Goal: Task Accomplishment & Management: Complete application form

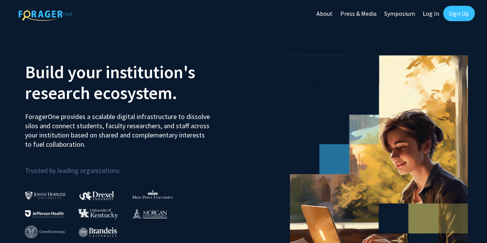
click at [456, 18] on link "Sign Up" at bounding box center [459, 13] width 32 height 15
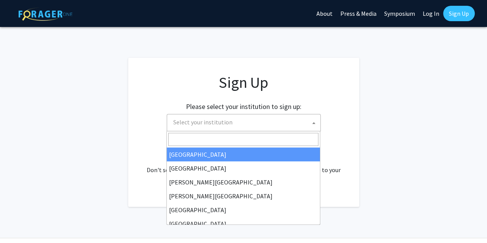
click at [267, 123] on span "Select your institution" at bounding box center [245, 122] width 150 height 16
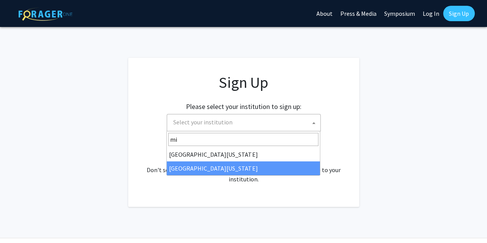
type input "mi"
select select "33"
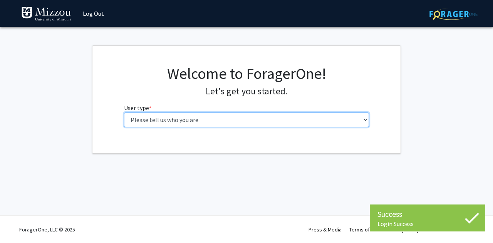
click at [297, 119] on select "Please tell us who you are Undergraduate Student Master's Student Doctoral Cand…" at bounding box center [246, 119] width 245 height 15
select select "1: undergrad"
click at [124, 112] on select "Please tell us who you are Undergraduate Student Master's Student Doctoral Cand…" at bounding box center [246, 119] width 245 height 15
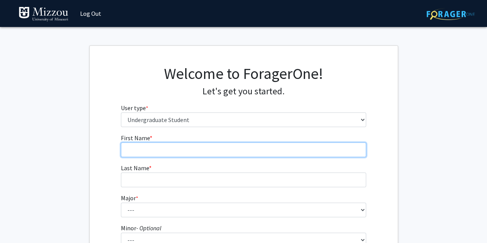
click at [290, 148] on input "First Name * required" at bounding box center [243, 150] width 245 height 15
type input "Kasundi"
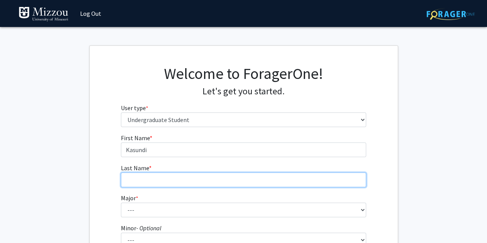
click at [282, 183] on input "Last Name * required" at bounding box center [243, 180] width 245 height 15
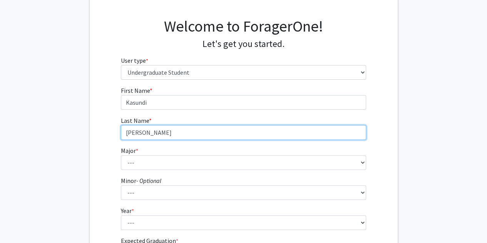
scroll to position [48, 0]
type input "[PERSON_NAME]"
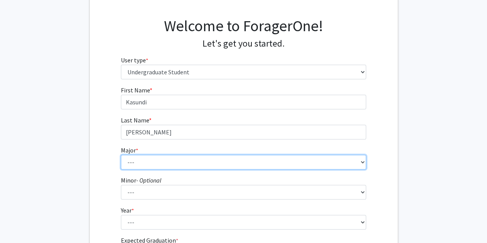
click at [279, 163] on select "--- Agribusiness Management Agricultural Education Agricultural Education: Comm…" at bounding box center [243, 162] width 245 height 15
select select "81: 2573"
click at [121, 155] on select "--- Agribusiness Management Agricultural Education Agricultural Education: Comm…" at bounding box center [243, 162] width 245 height 15
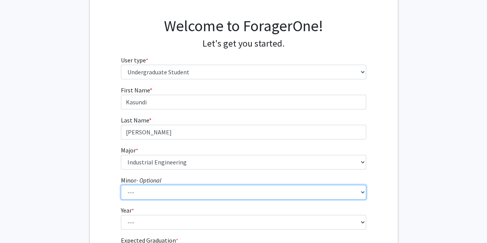
click at [236, 190] on select "--- Accountancy Aerospace Engineering Aerospace Studies Agribusiness Management…" at bounding box center [243, 192] width 245 height 15
select select "26: 1982"
click at [121, 185] on select "--- Accountancy Aerospace Engineering Aerospace Studies Agribusiness Management…" at bounding box center [243, 192] width 245 height 15
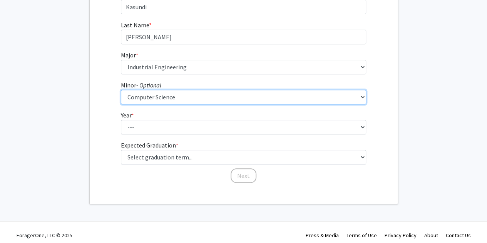
scroll to position [148, 0]
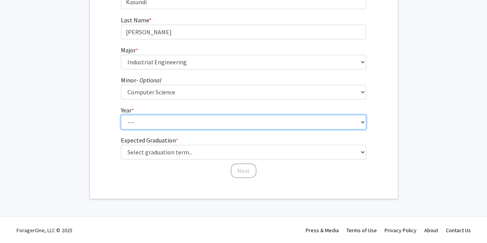
click at [345, 120] on select "--- First-year Sophomore Junior Senior Postbaccalaureate Certificate" at bounding box center [243, 122] width 245 height 15
select select "3: junior"
click at [121, 115] on select "--- First-year Sophomore Junior Senior Postbaccalaureate Certificate" at bounding box center [243, 122] width 245 height 15
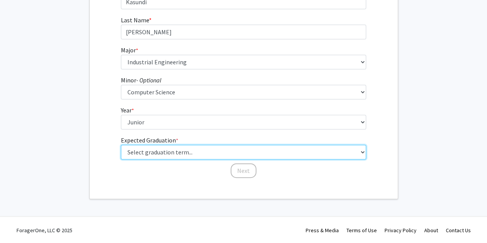
click at [322, 157] on select "Select graduation term... Spring 2025 Summer 2025 Fall 2025 Winter 2025 Spring …" at bounding box center [243, 152] width 245 height 15
select select "10: summer_2027"
click at [121, 145] on select "Select graduation term... Spring 2025 Summer 2025 Fall 2025 Winter 2025 Spring …" at bounding box center [243, 152] width 245 height 15
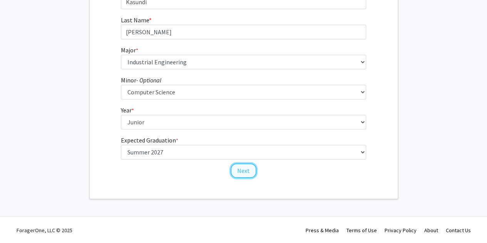
click at [250, 171] on button "Next" at bounding box center [244, 170] width 26 height 15
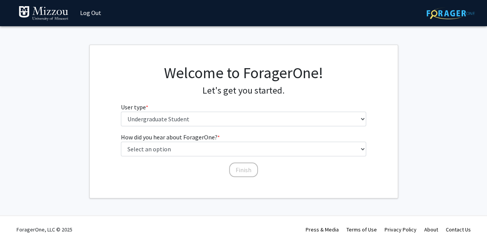
scroll to position [0, 0]
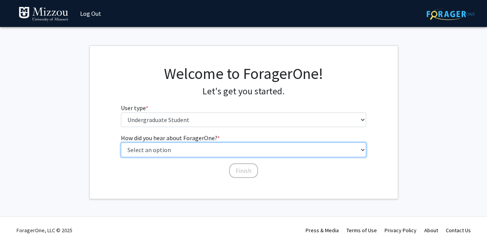
click at [231, 149] on select "Select an option Peer/student recommendation Faculty/staff recommendation Unive…" at bounding box center [243, 150] width 245 height 15
select select "4: university_email"
click at [121, 143] on select "Select an option Peer/student recommendation Faculty/staff recommendation Unive…" at bounding box center [243, 150] width 245 height 15
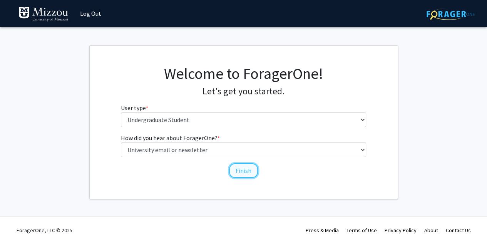
click at [240, 176] on button "Finish" at bounding box center [243, 170] width 29 height 15
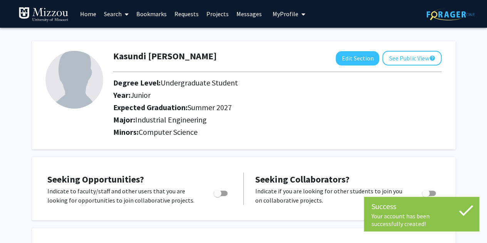
click at [224, 195] on span "Toggle" at bounding box center [221, 193] width 14 height 5
click at [218, 196] on input "Are you actively seeking opportunities?" at bounding box center [217, 196] width 0 height 0
checkbox input "true"
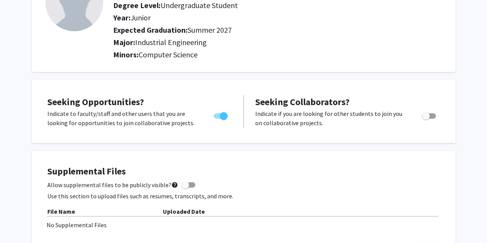
scroll to position [78, 0]
click at [431, 115] on span "Toggle" at bounding box center [429, 115] width 14 height 5
click at [426, 118] on input "Would you like to receive other student requests to work with you?" at bounding box center [426, 118] width 0 height 0
checkbox input "true"
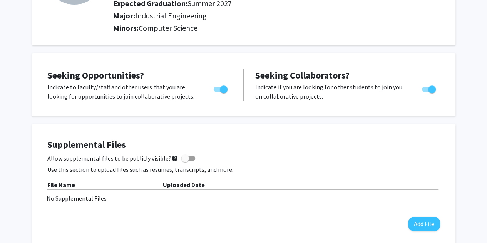
scroll to position [0, 0]
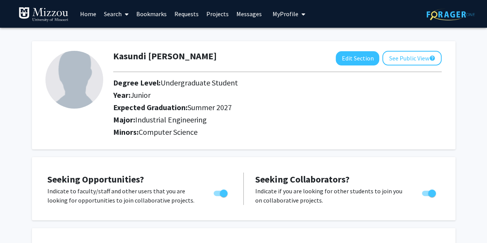
click at [185, 17] on link "Requests" at bounding box center [187, 13] width 32 height 27
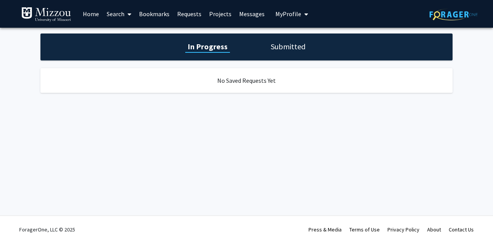
click at [217, 14] on link "Projects" at bounding box center [220, 13] width 30 height 27
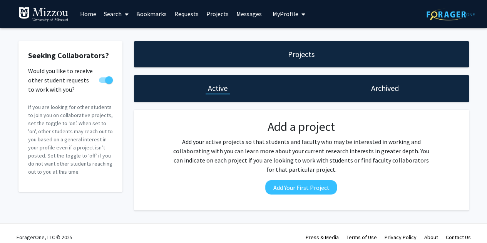
scroll to position [8, 0]
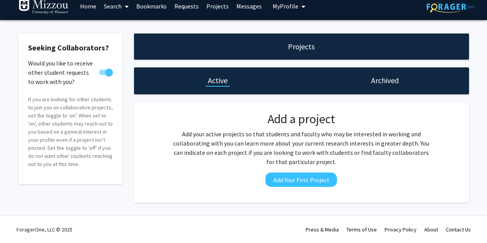
click at [89, 9] on link "Home" at bounding box center [88, 6] width 24 height 27
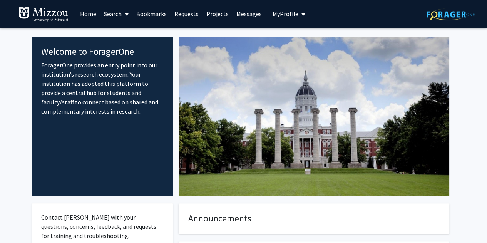
click at [119, 16] on link "Search" at bounding box center [116, 13] width 32 height 27
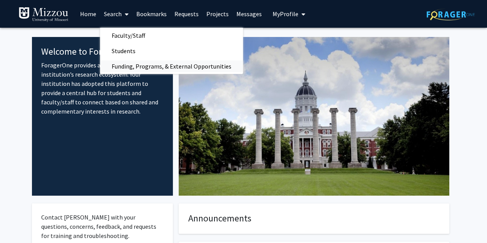
click at [146, 64] on span "Funding, Programs, & External Opportunities" at bounding box center [171, 66] width 143 height 15
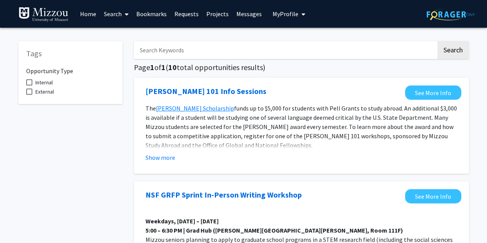
click at [146, 64] on h5 "Page 1 of 1 ( 10 total opportunities results)" at bounding box center [301, 67] width 335 height 9
click at [154, 157] on button "Show more" at bounding box center [161, 157] width 30 height 9
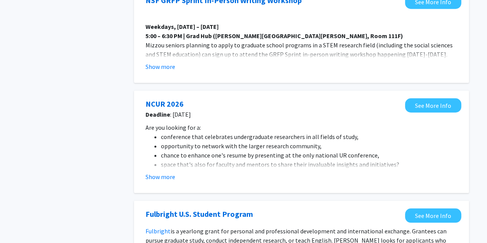
scroll to position [278, 0]
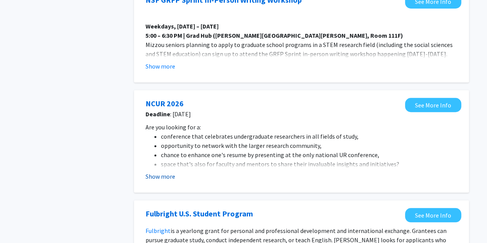
click at [158, 177] on button "Show more" at bounding box center [161, 176] width 30 height 9
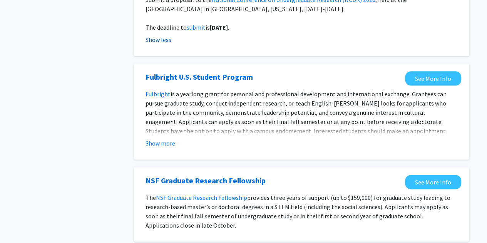
scroll to position [462, 0]
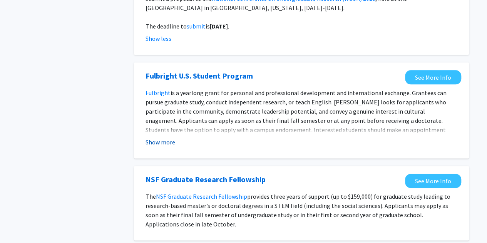
click at [167, 141] on button "Show more" at bounding box center [161, 142] width 30 height 9
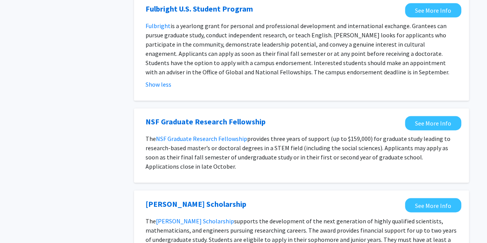
scroll to position [530, 0]
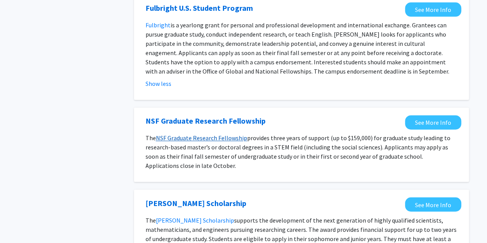
click at [178, 138] on link "NSF Graduate Research Fellowship" at bounding box center [201, 138] width 91 height 8
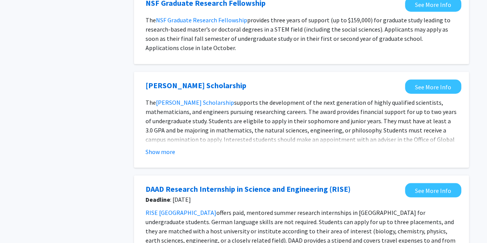
scroll to position [649, 0]
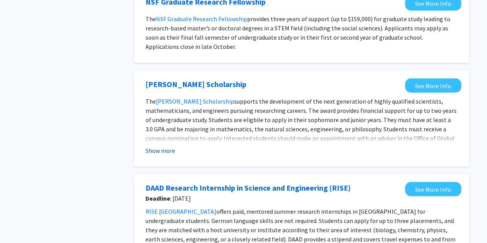
click at [171, 150] on button "Show more" at bounding box center [161, 150] width 30 height 9
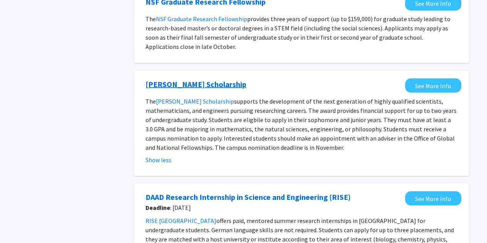
click at [184, 87] on link "[PERSON_NAME] Scholarship" at bounding box center [196, 84] width 101 height 12
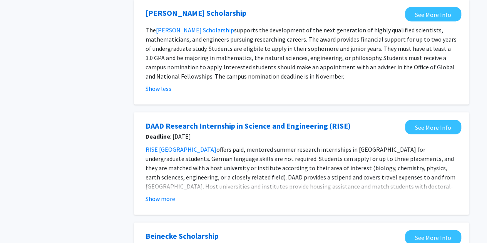
scroll to position [721, 0]
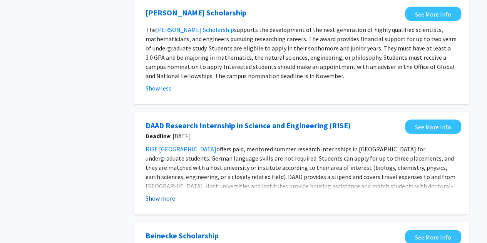
click at [168, 197] on button "Show more" at bounding box center [161, 197] width 30 height 9
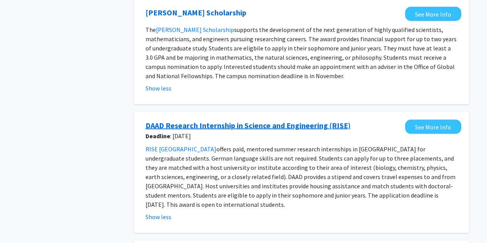
click at [185, 129] on link "DAAD Research Internship in Science and Engineering (RISE)" at bounding box center [248, 125] width 205 height 12
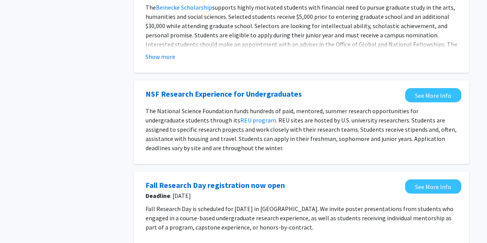
scroll to position [984, 0]
click at [240, 116] on link "REU program" at bounding box center [258, 120] width 36 height 8
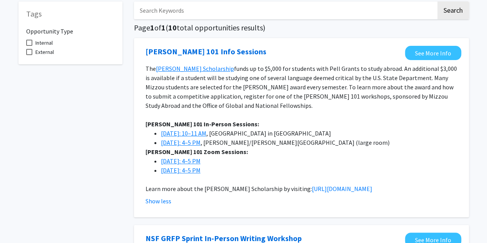
scroll to position [0, 0]
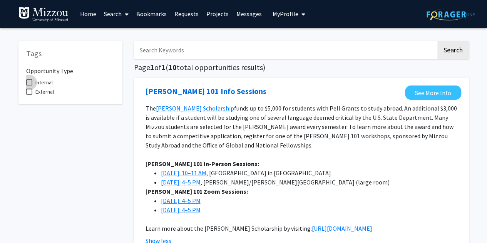
click at [29, 84] on span at bounding box center [29, 82] width 6 height 6
click at [29, 86] on input "Internal" at bounding box center [29, 86] width 0 height 0
checkbox input "true"
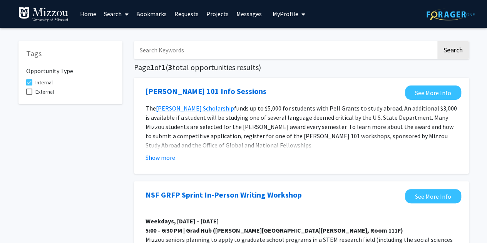
click at [177, 13] on link "Requests" at bounding box center [187, 13] width 32 height 27
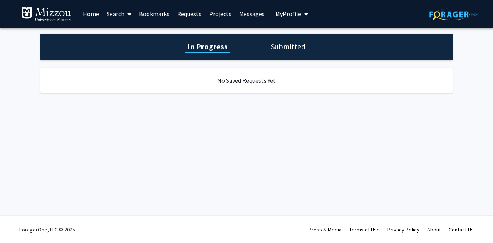
click at [283, 50] on h1 "Submitted" at bounding box center [287, 46] width 39 height 11
click at [247, 18] on link "Messages" at bounding box center [251, 13] width 33 height 27
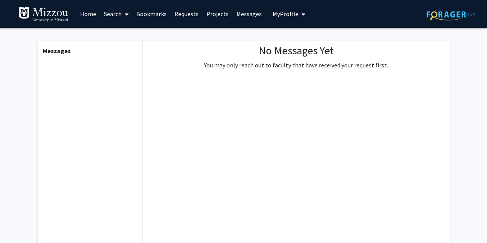
click at [224, 10] on link "Projects" at bounding box center [218, 13] width 30 height 27
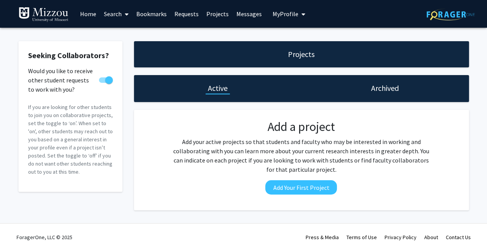
click at [81, 13] on link "Home" at bounding box center [88, 13] width 24 height 27
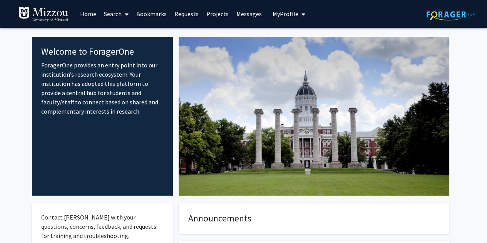
click at [120, 11] on link "Search" at bounding box center [116, 13] width 32 height 27
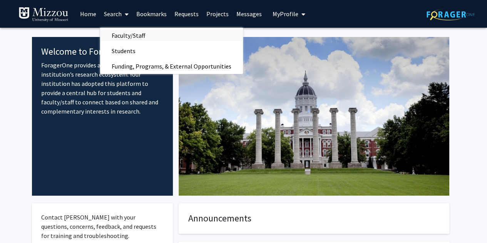
click at [123, 39] on span "Faculty/Staff" at bounding box center [128, 35] width 57 height 15
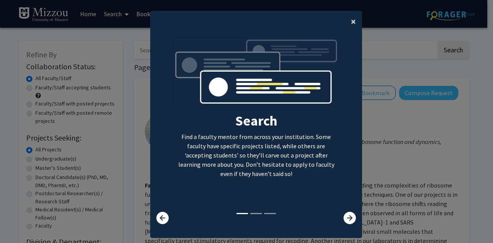
click at [354, 20] on button "×" at bounding box center [353, 22] width 17 height 22
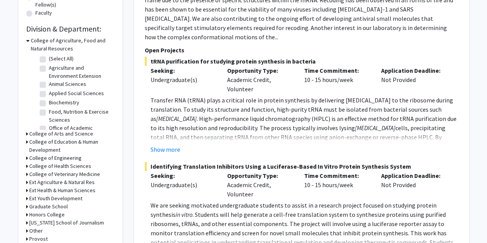
scroll to position [213, 0]
click at [71, 157] on h3 "College of Engineering" at bounding box center [55, 158] width 52 height 8
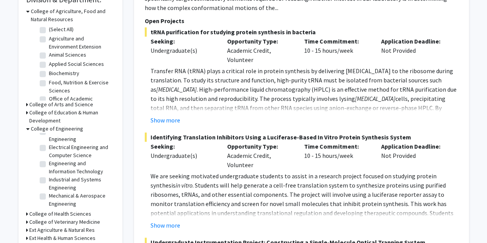
scroll to position [33, 0]
click at [49, 181] on label "Industrial and Systems Engineering" at bounding box center [81, 184] width 64 height 16
click at [49, 181] on input "Industrial and Systems Engineering" at bounding box center [51, 178] width 5 height 5
checkbox input "true"
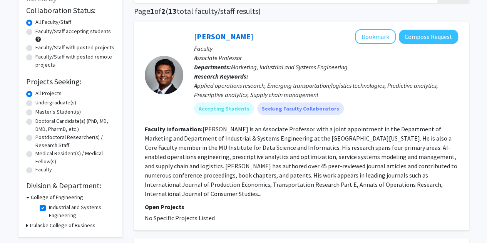
scroll to position [55, 0]
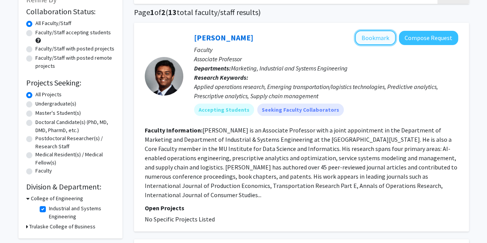
click at [378, 36] on button "Bookmark" at bounding box center [375, 37] width 41 height 15
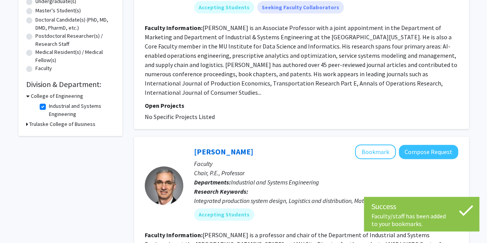
scroll to position [212, 0]
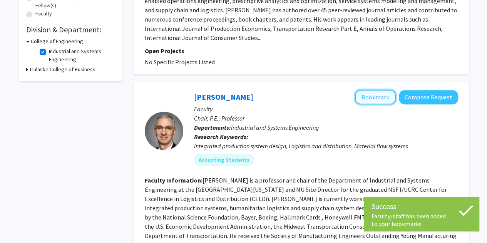
click at [373, 90] on button "Bookmark" at bounding box center [375, 97] width 41 height 15
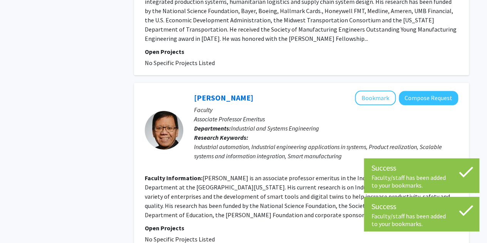
scroll to position [419, 0]
click at [373, 90] on button "Bookmark" at bounding box center [375, 97] width 41 height 15
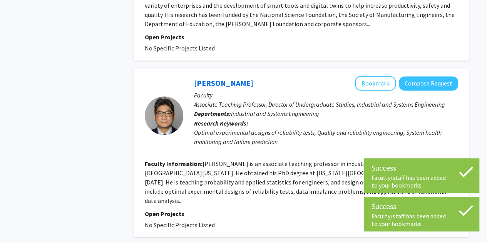
scroll to position [610, 0]
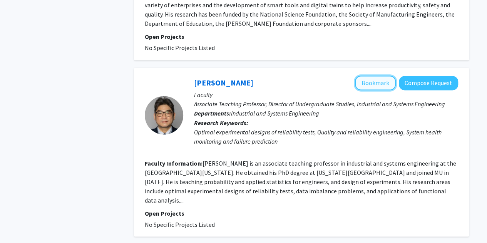
click at [371, 77] on button "Bookmark" at bounding box center [375, 82] width 41 height 15
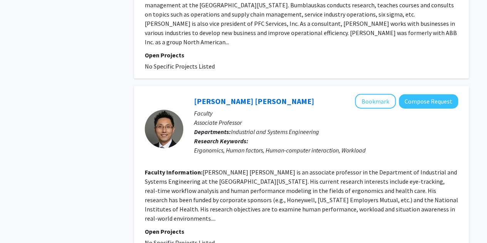
scroll to position [1177, 0]
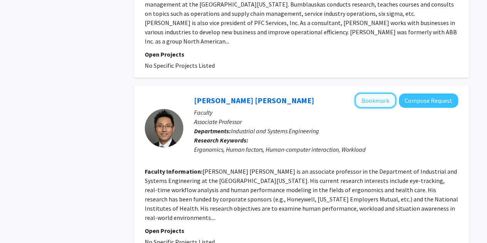
click at [376, 93] on button "Bookmark" at bounding box center [375, 100] width 41 height 15
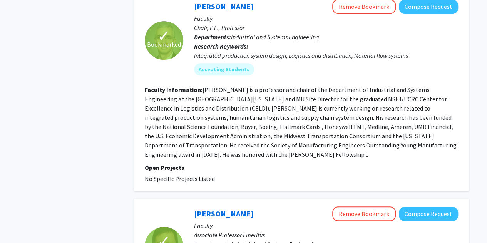
scroll to position [305, 0]
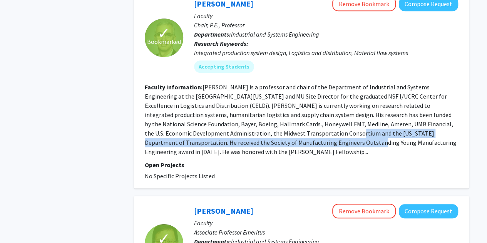
drag, startPoint x: 296, startPoint y: 134, endPoint x: 304, endPoint y: 126, distance: 12.0
click at [304, 126] on fg-read-more "[PERSON_NAME] is a professor and chair of the Department of Industrial and Syst…" at bounding box center [301, 119] width 312 height 72
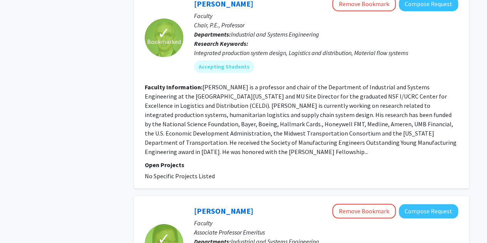
click at [231, 144] on fg-read-more "[PERSON_NAME] is a professor and chair of the Department of Industrial and Syst…" at bounding box center [301, 119] width 312 height 72
click at [220, 141] on fg-read-more "[PERSON_NAME] is a professor and chair of the Department of Industrial and Syst…" at bounding box center [301, 119] width 312 height 72
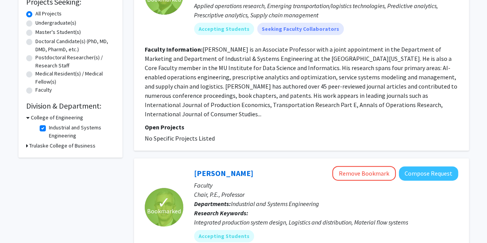
scroll to position [0, 0]
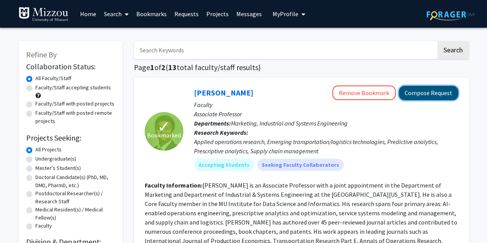
click at [423, 95] on button "Compose Request" at bounding box center [428, 93] width 59 height 14
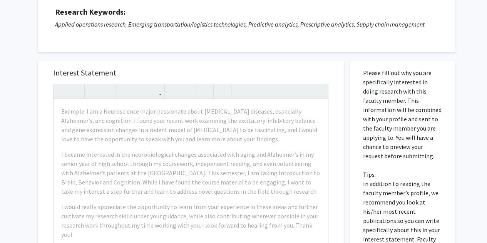
scroll to position [103, 0]
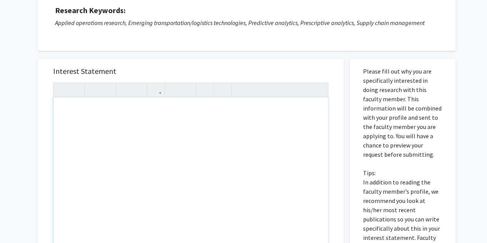
click at [291, 154] on div "To enrich screen reader interactions, please activate Accessibility in Grammarl…" at bounding box center [191, 185] width 275 height 177
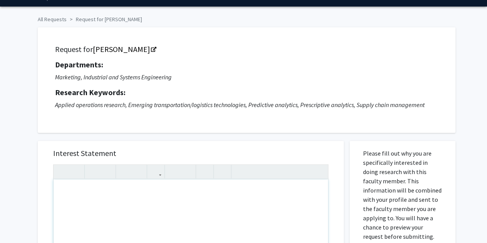
scroll to position [0, 0]
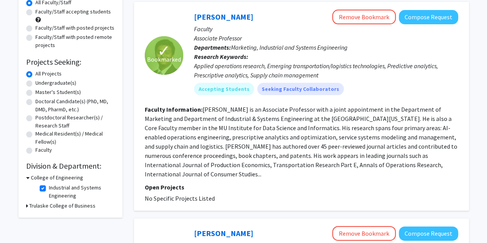
scroll to position [74, 0]
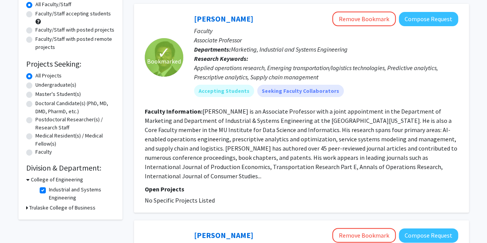
drag, startPoint x: 193, startPoint y: 18, endPoint x: 217, endPoint y: 190, distance: 173.1
click at [217, 190] on fg-search-faculty "✓ Bookmarked [PERSON_NAME] Remove Bookmark Compose Request Faculty Associate Pr…" at bounding box center [302, 108] width 314 height 193
copy fg-search-faculty "Loremi Dolorsit Ametco Adipisci Elitsed Doeiusm Tempori Utlaboree Doloremag Ali…"
click at [167, 101] on div "✓ Bookmarked" at bounding box center [164, 57] width 39 height 91
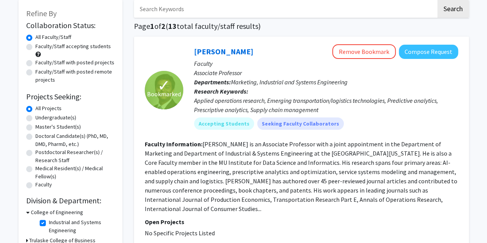
scroll to position [42, 0]
click at [423, 55] on button "Compose Request" at bounding box center [428, 51] width 59 height 14
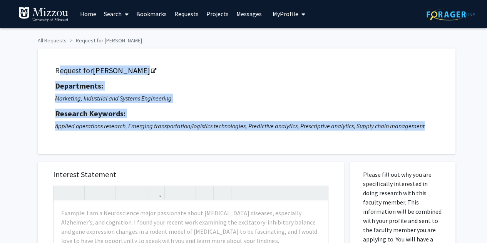
drag, startPoint x: 51, startPoint y: 65, endPoint x: 443, endPoint y: 125, distance: 396.6
click at [443, 125] on div "Request for [PERSON_NAME] Departments: Marketing, Industrial and Systems Engine…" at bounding box center [246, 101] width 399 height 86
copy div "Request for [PERSON_NAME] Departments: Marketing, Industrial and Systems Engine…"
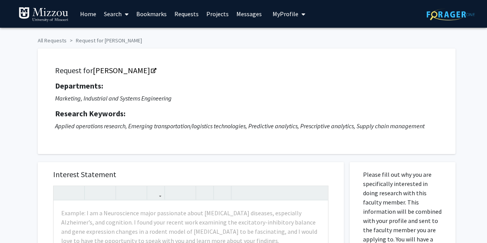
click at [318, 23] on div "Skip navigation Home Search Bookmarks Requests Projects Messages My Profile Kas…" at bounding box center [244, 14] width 462 height 28
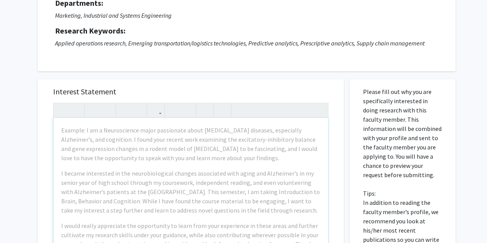
scroll to position [83, 0]
click at [104, 164] on div "Example: I am a Neuroscience major passionate about [MEDICAL_DATA] diseases, es…" at bounding box center [191, 205] width 275 height 177
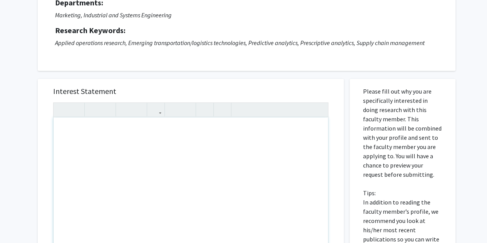
paste div "To enrich screen reader interactions, please activate Accessibility in Grammarl…"
type textarea "<p>Subject: Interest in Joining Your Research</p><br><p>Hi [PERSON_NAME],</p><b…"
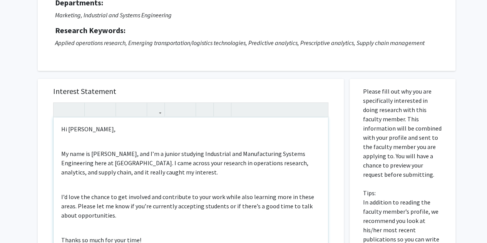
scroll to position [27, 0]
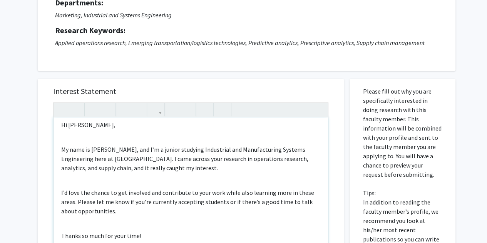
click at [109, 178] on div "Subject: Interest in Joining Your Research Hi [PERSON_NAME], My name is [PERSON…" at bounding box center [191, 205] width 275 height 177
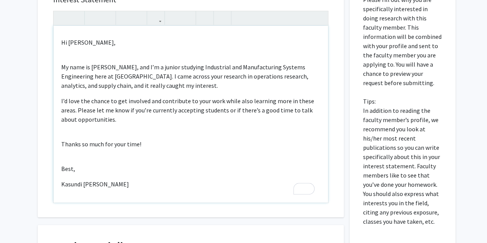
click at [62, 185] on p "Kasundi [PERSON_NAME]" at bounding box center [190, 183] width 259 height 9
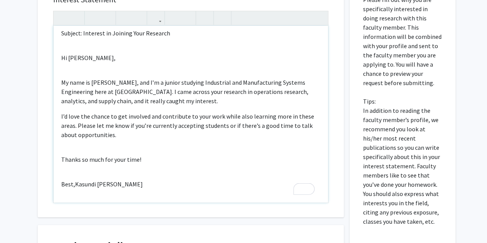
type textarea "<p>Subject: Interest in Joining Your Research</p><br><p>Hi [PERSON_NAME],</p><b…"
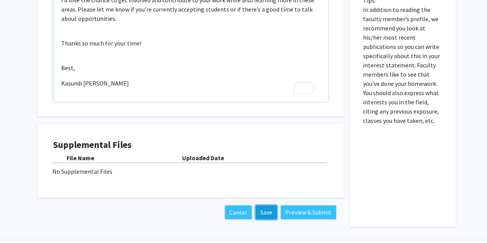
click at [266, 216] on button "Save" at bounding box center [266, 212] width 21 height 14
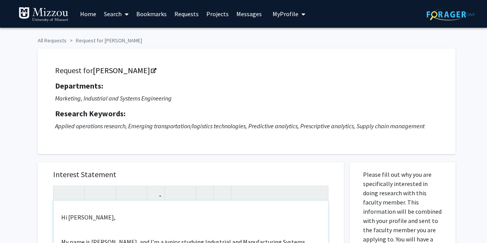
click at [280, 15] on span "My Profile" at bounding box center [286, 14] width 26 height 8
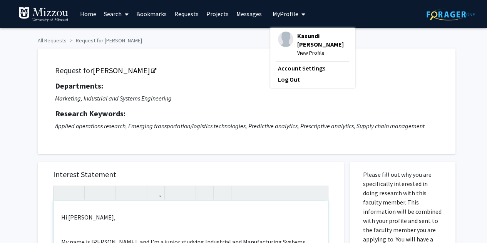
click at [305, 52] on span "View Profile" at bounding box center [322, 53] width 50 height 8
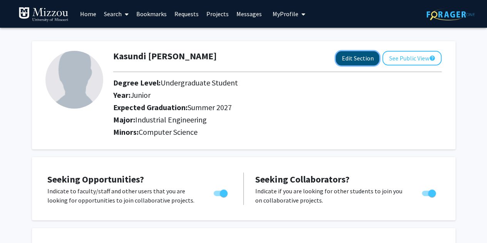
click at [352, 63] on button "Edit Section" at bounding box center [358, 58] width 44 height 14
select select "junior"
select select "38: summer_2027"
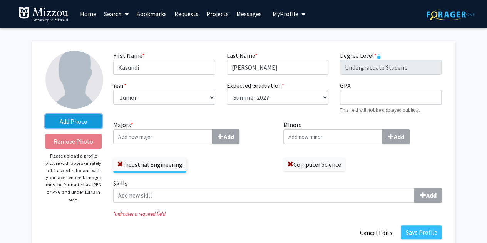
click at [83, 124] on label "Add Photo" at bounding box center [73, 121] width 57 height 14
click at [0, 0] on input "Add Photo" at bounding box center [0, 0] width 0 height 0
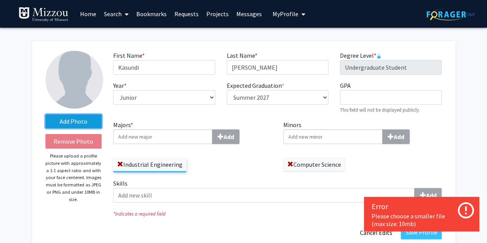
click at [90, 123] on label "Add Photo" at bounding box center [73, 121] width 57 height 14
click at [0, 0] on input "Add Photo" at bounding box center [0, 0] width 0 height 0
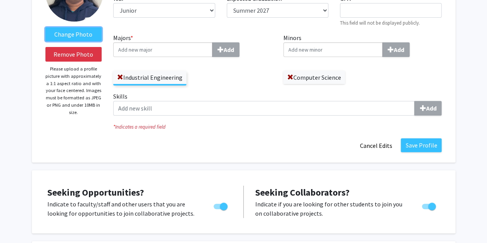
scroll to position [87, 0]
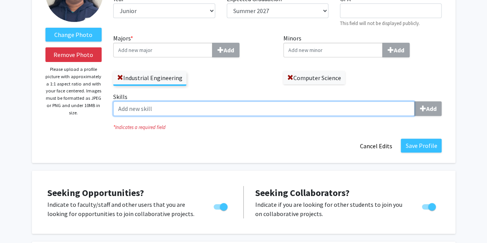
click at [352, 114] on input "Skills Add" at bounding box center [264, 108] width 302 height 15
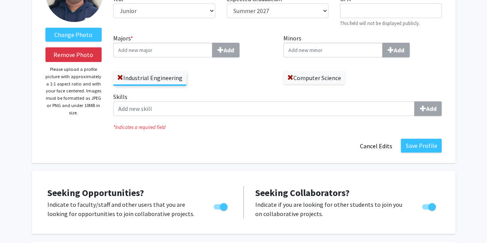
click at [280, 158] on div "Change Photo Remove Photo Please upload a profile picture with approximately a …" at bounding box center [244, 59] width 424 height 208
click at [417, 145] on button "Save Profile" at bounding box center [421, 146] width 41 height 14
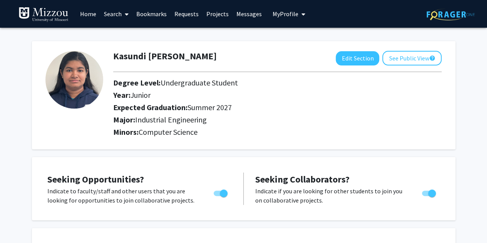
click at [362, 146] on div "Kasundi [PERSON_NAME] Edit Section See Public View help Degree Level: Undergrad…" at bounding box center [244, 95] width 424 height 108
click at [426, 189] on label "Toggle" at bounding box center [427, 193] width 17 height 9
click at [426, 196] on input "Would you like to receive other student requests to work with you?" at bounding box center [426, 196] width 0 height 0
checkbox input "false"
